Goal: Task Accomplishment & Management: Manage account settings

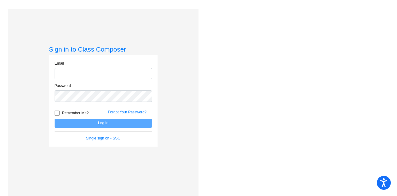
type input "[EMAIL_ADDRESS][DOMAIN_NAME]"
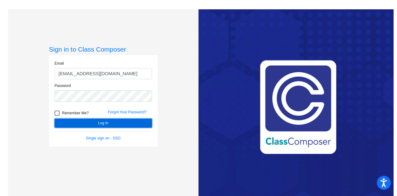
click at [103, 122] on button "Log In" at bounding box center [103, 123] width 97 height 9
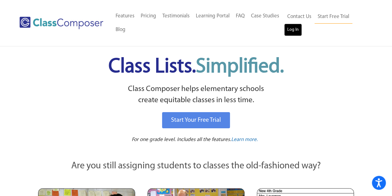
click at [296, 28] on link "Log In" at bounding box center [293, 30] width 18 height 12
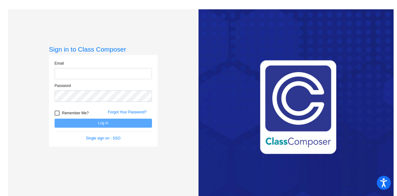
type input "[EMAIL_ADDRESS][DOMAIN_NAME]"
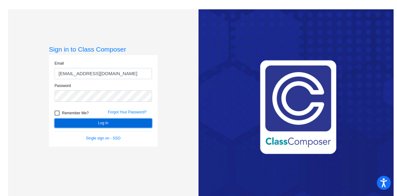
click at [112, 125] on button "Log In" at bounding box center [103, 123] width 97 height 9
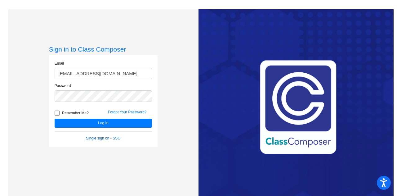
click at [104, 138] on link "Single sign on - SSO" at bounding box center [103, 138] width 34 height 4
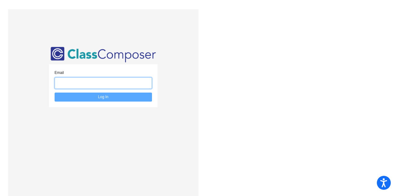
click at [114, 81] on input "email" at bounding box center [103, 82] width 97 height 11
type input "kara.francese@monroe.k12.nj.us"
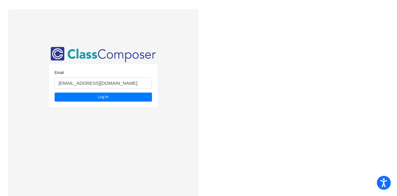
click at [98, 92] on div "Email kara.francese@monroe.k12.nj.us" at bounding box center [103, 81] width 107 height 23
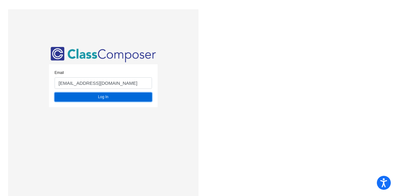
click at [99, 98] on button "Log In" at bounding box center [103, 96] width 97 height 9
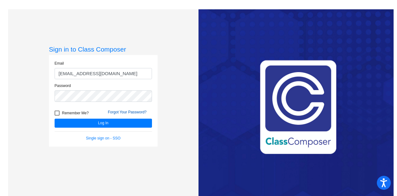
click at [128, 111] on link "Forgot Your Password?" at bounding box center [127, 112] width 39 height 4
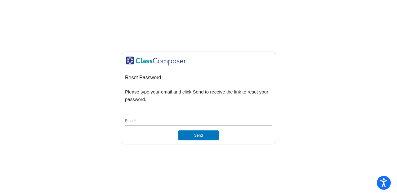
click at [180, 127] on div "Email *" at bounding box center [198, 122] width 147 height 16
click at [187, 117] on div "Email *" at bounding box center [198, 120] width 147 height 12
type input "kara.francese@monroe.k12.nj.us"
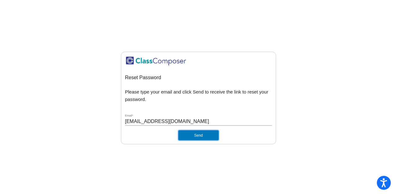
click at [188, 138] on button "Send" at bounding box center [198, 135] width 40 height 10
